Goal: Transaction & Acquisition: Purchase product/service

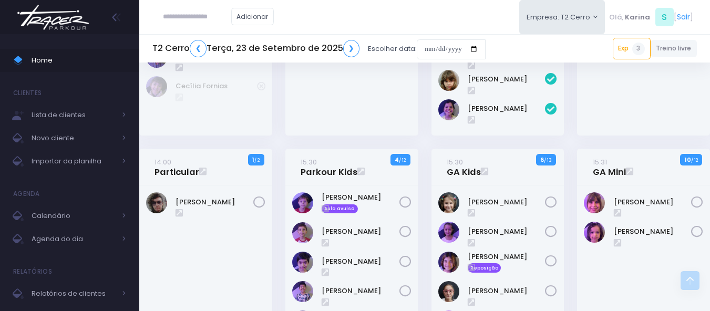
scroll to position [315, 0]
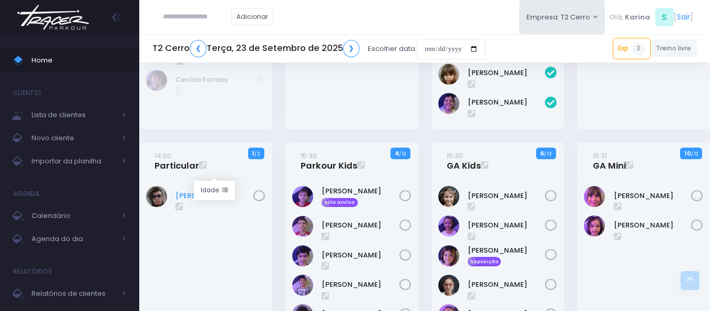
click at [200, 191] on link "[PERSON_NAME]" at bounding box center [214, 196] width 78 height 11
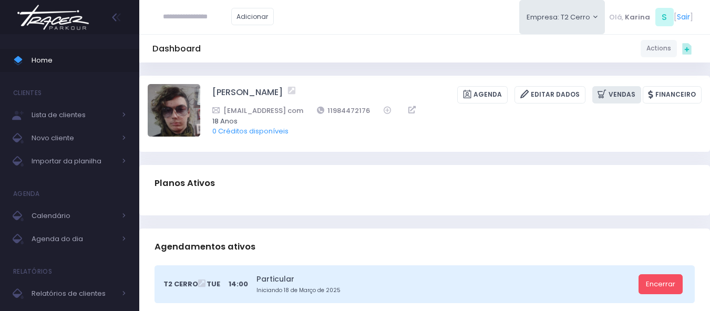
click at [613, 90] on link "Vendas" at bounding box center [616, 94] width 49 height 17
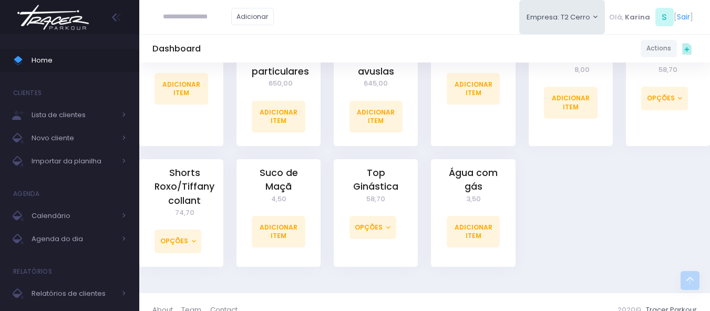
scroll to position [1016, 0]
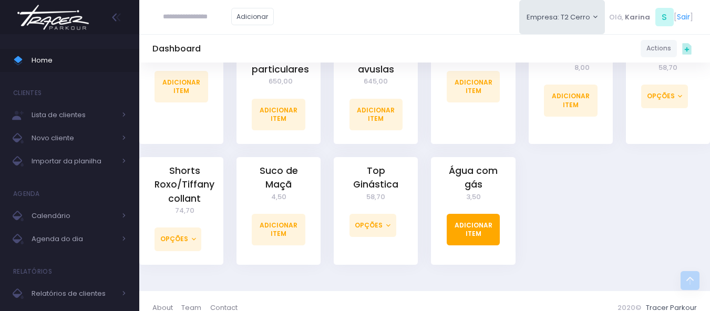
click at [470, 217] on link "Adicionar Item" at bounding box center [474, 230] width 54 height 32
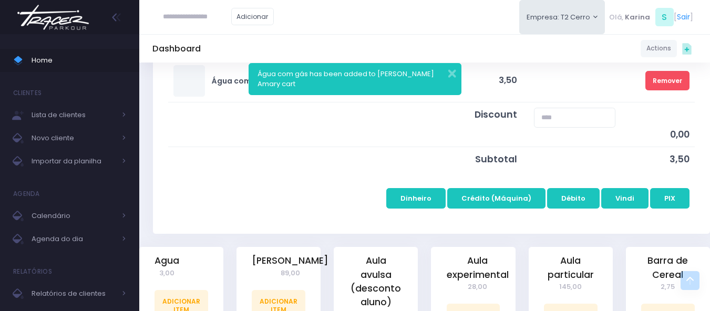
scroll to position [210, 0]
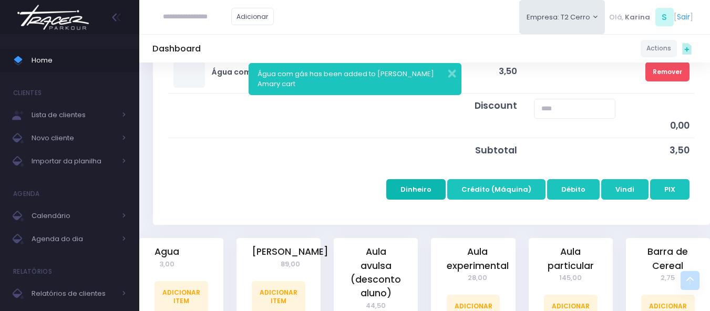
click at [419, 185] on button "Dinheiro" at bounding box center [415, 189] width 59 height 20
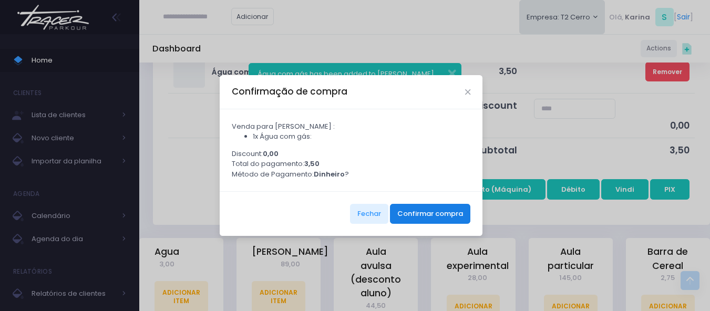
click at [440, 220] on button "Confirmar compra" at bounding box center [430, 214] width 80 height 20
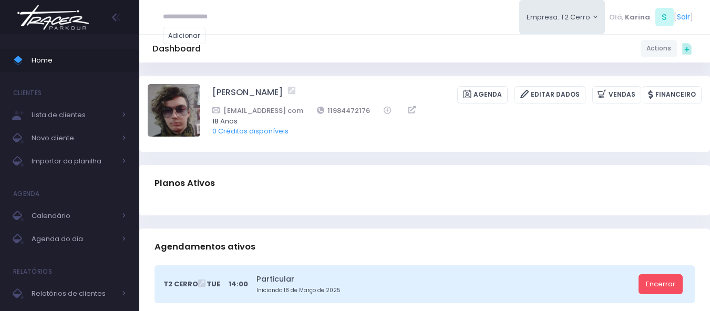
click at [18, 15] on img at bounding box center [53, 17] width 80 height 37
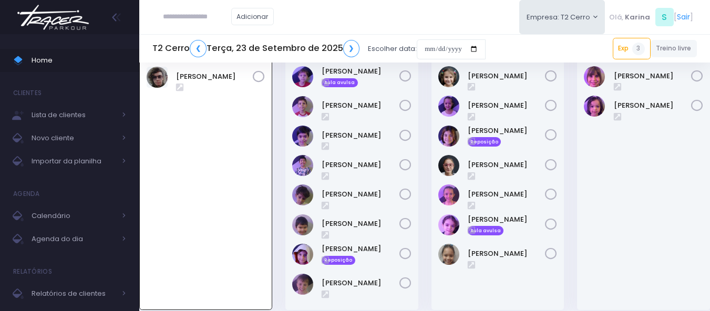
scroll to position [435, 0]
